Goal: Use online tool/utility: Utilize a website feature to perform a specific function

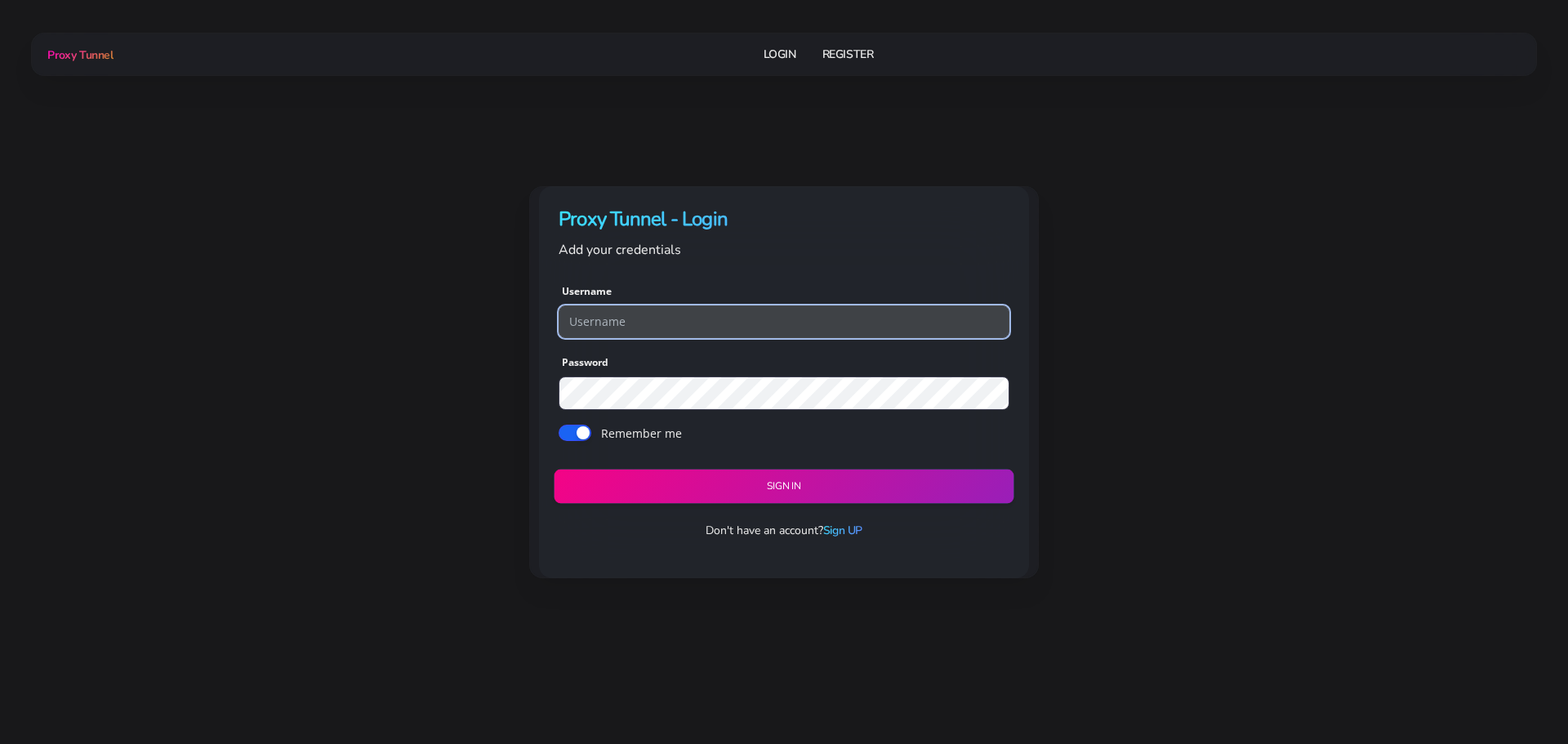
type input "georgeo1"
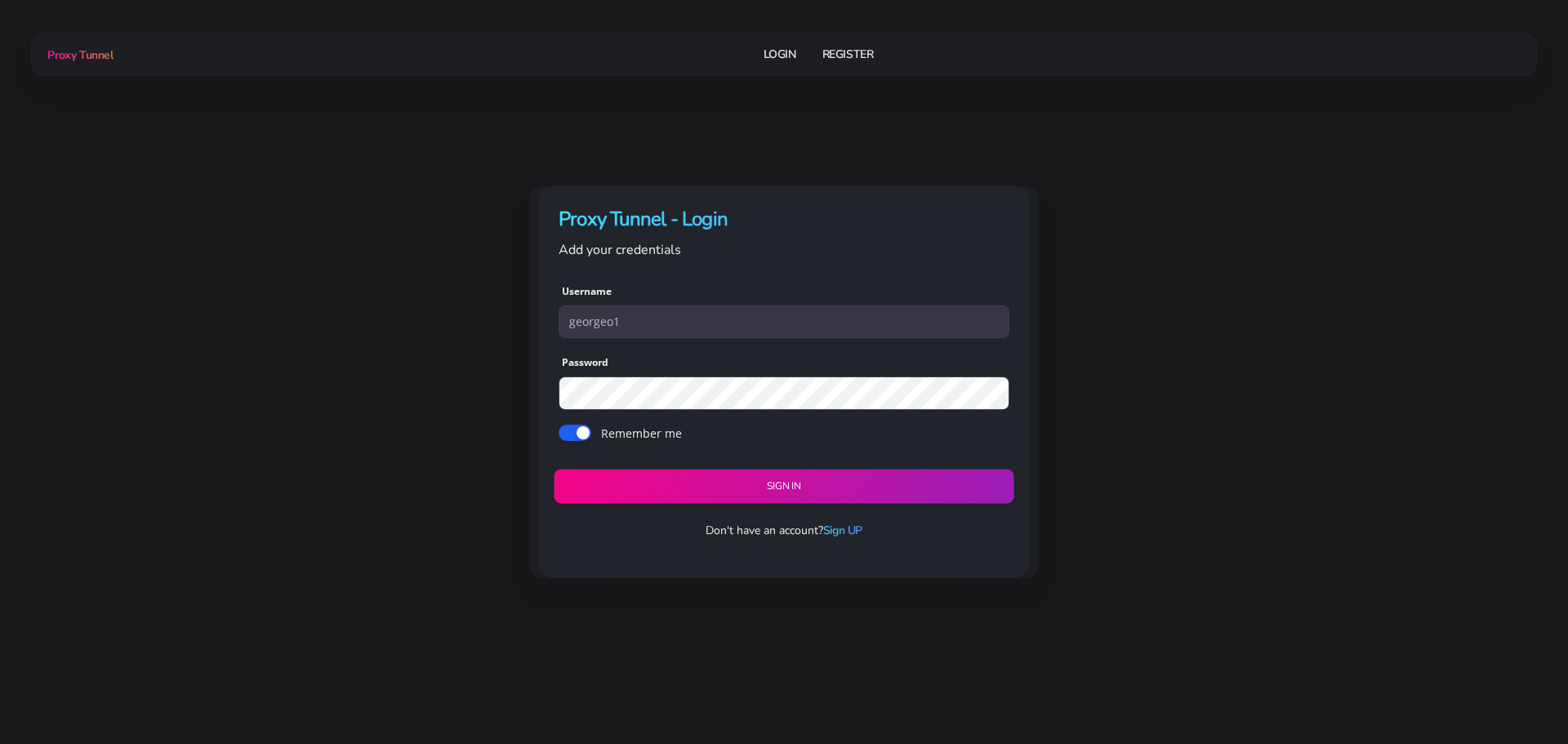
click at [705, 478] on button "Sign in" at bounding box center [783, 486] width 459 height 34
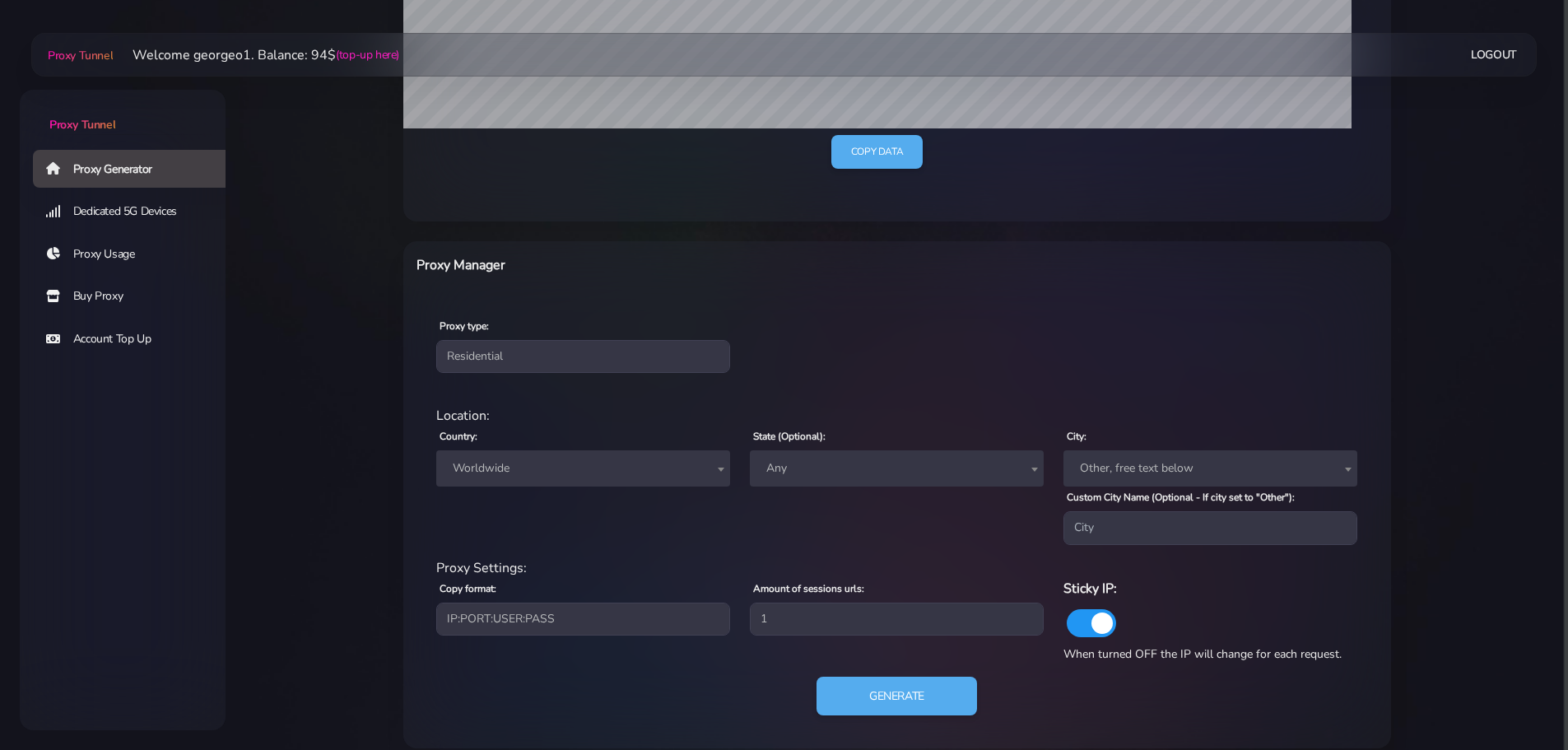
scroll to position [468, 0]
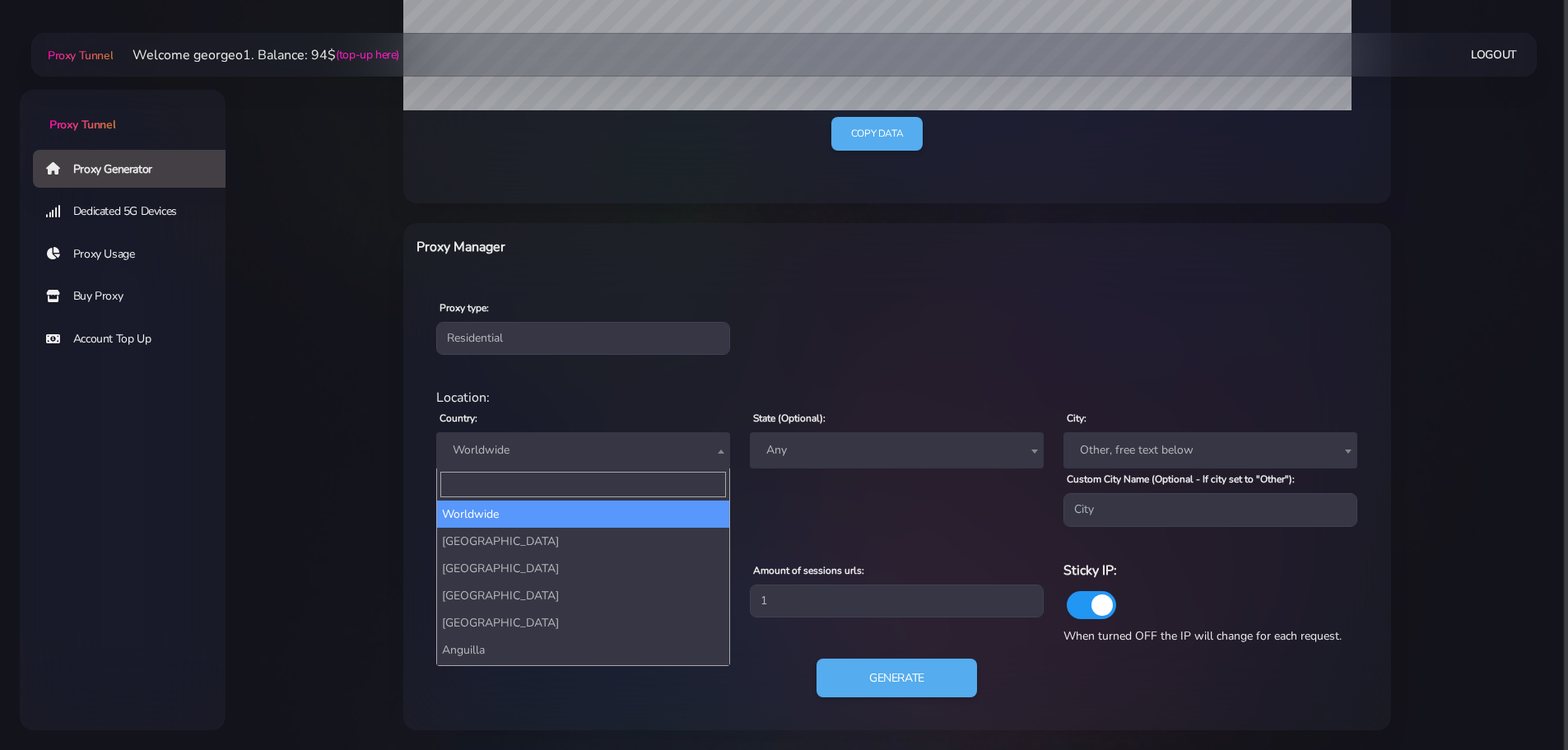
click at [583, 444] on span "Worldwide" at bounding box center [583, 450] width 275 height 23
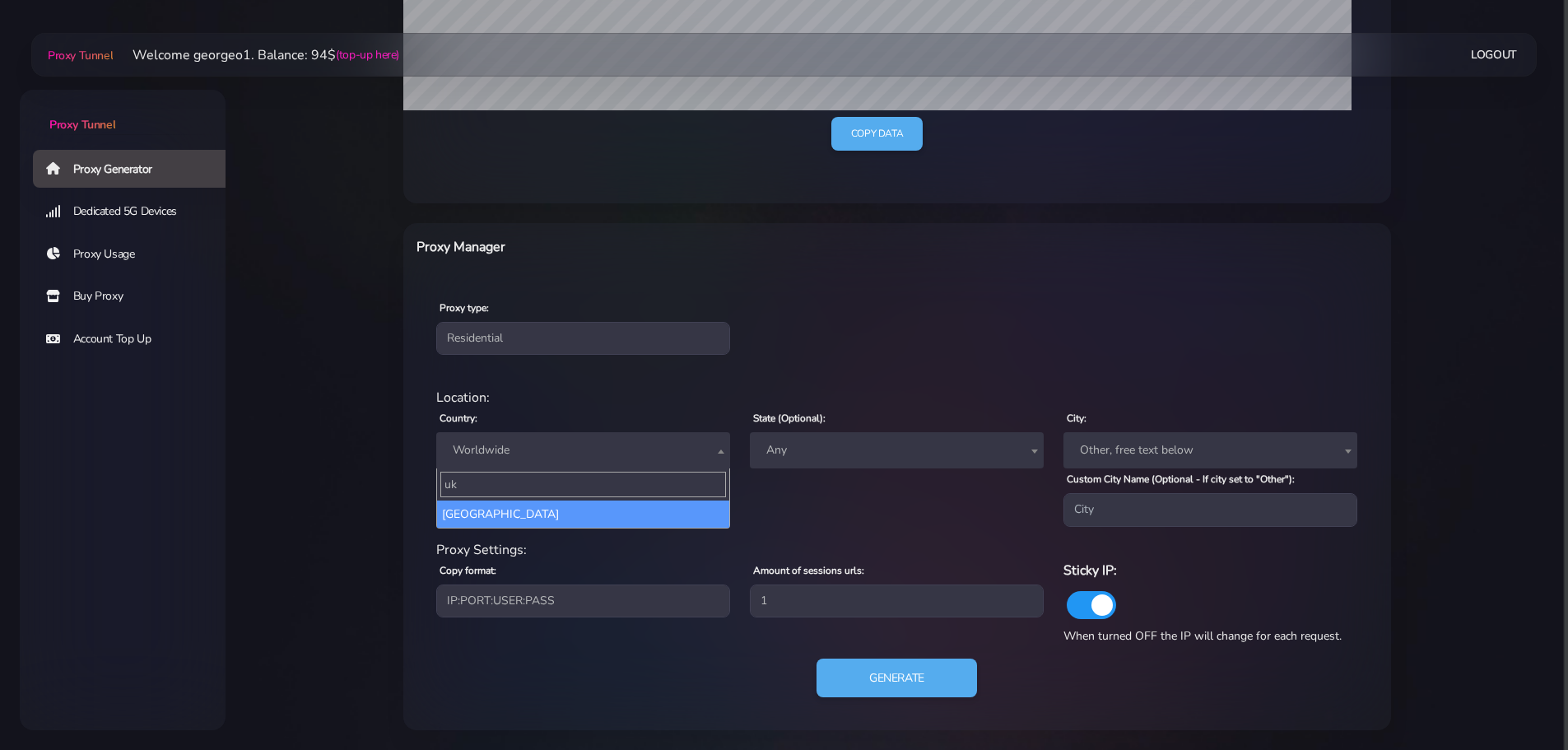
type input "uk"
select select "UA"
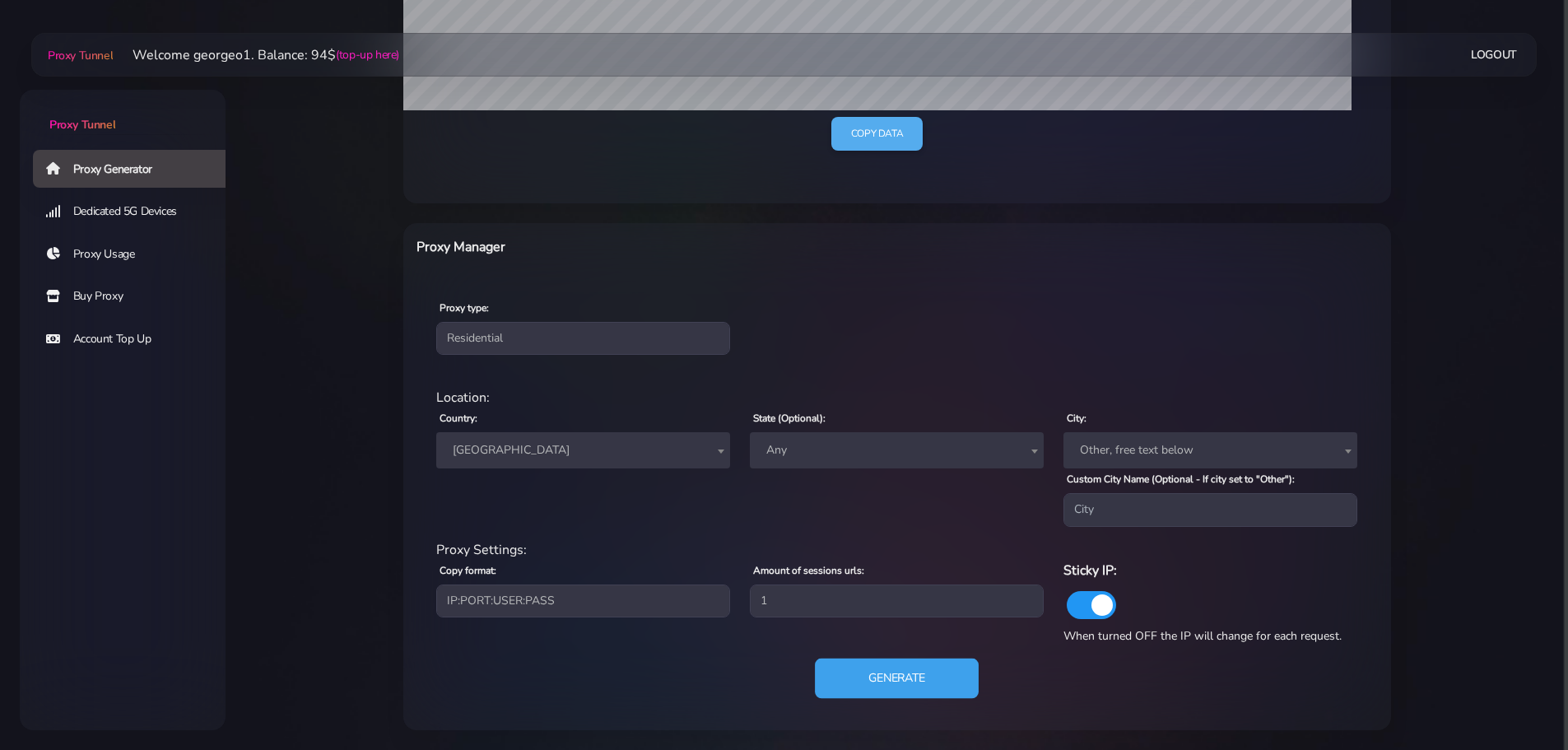
click at [897, 673] on button "Generate" at bounding box center [897, 678] width 164 height 40
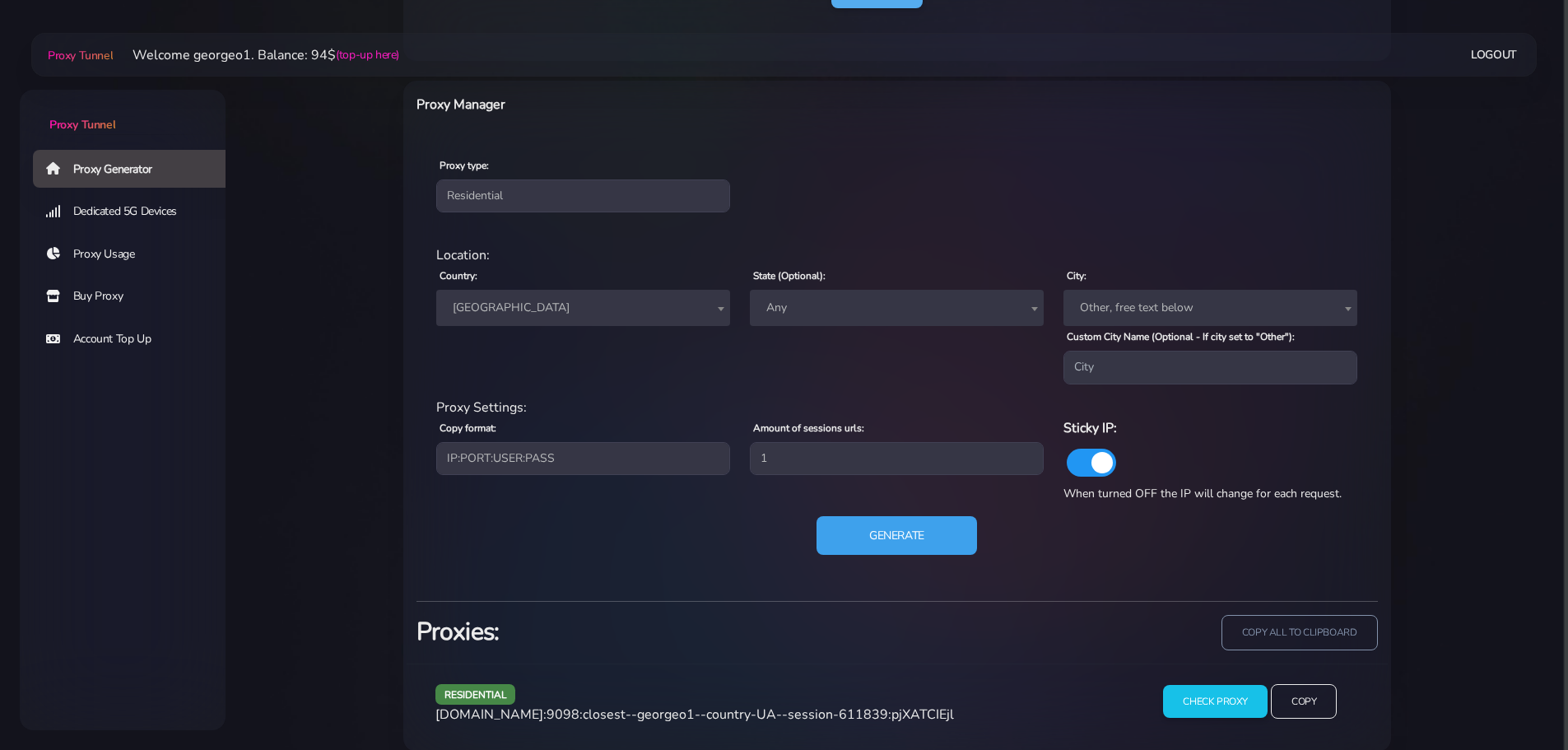
scroll to position [633, 0]
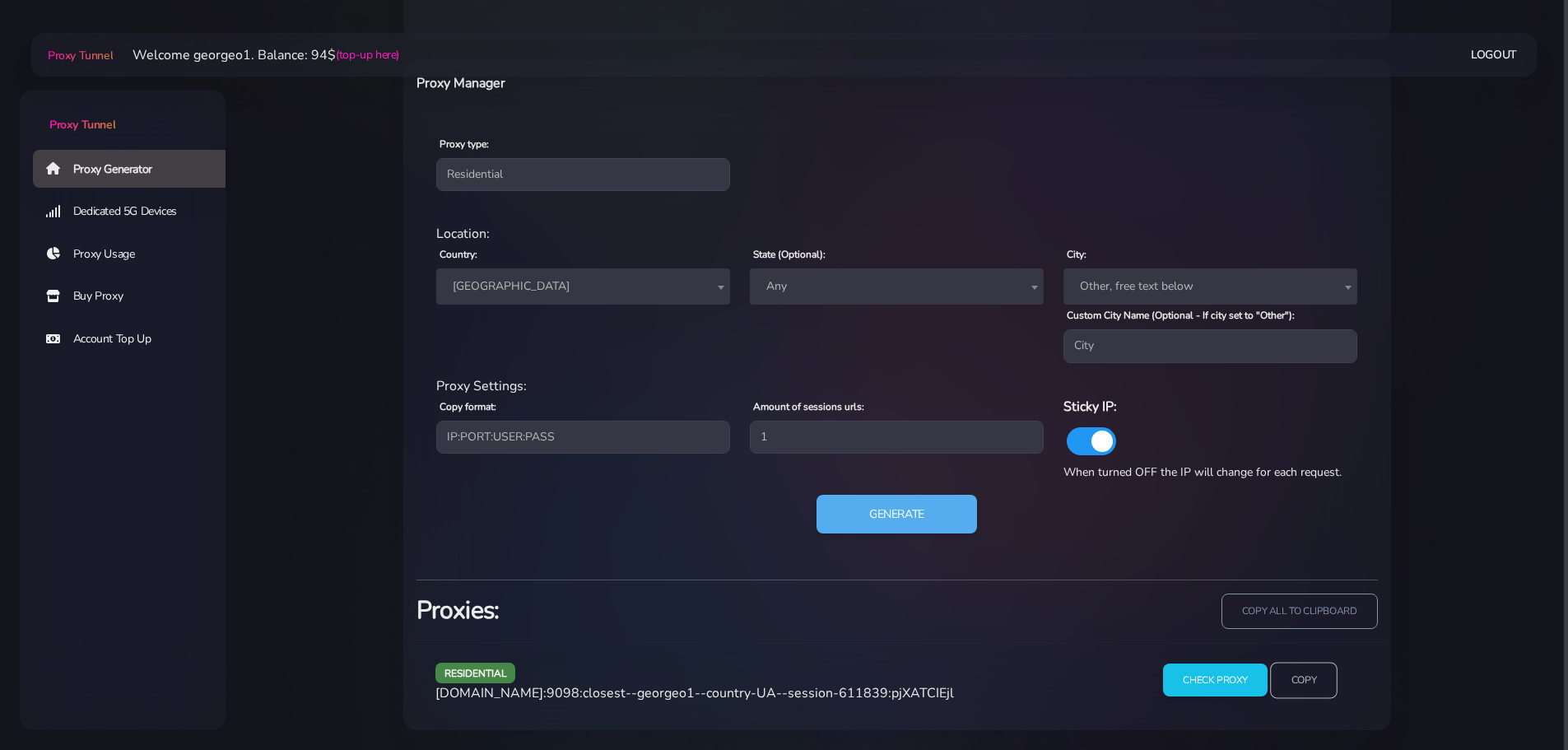
click at [1293, 667] on input "Copy" at bounding box center [1304, 680] width 67 height 36
